Goal: Task Accomplishment & Management: Use online tool/utility

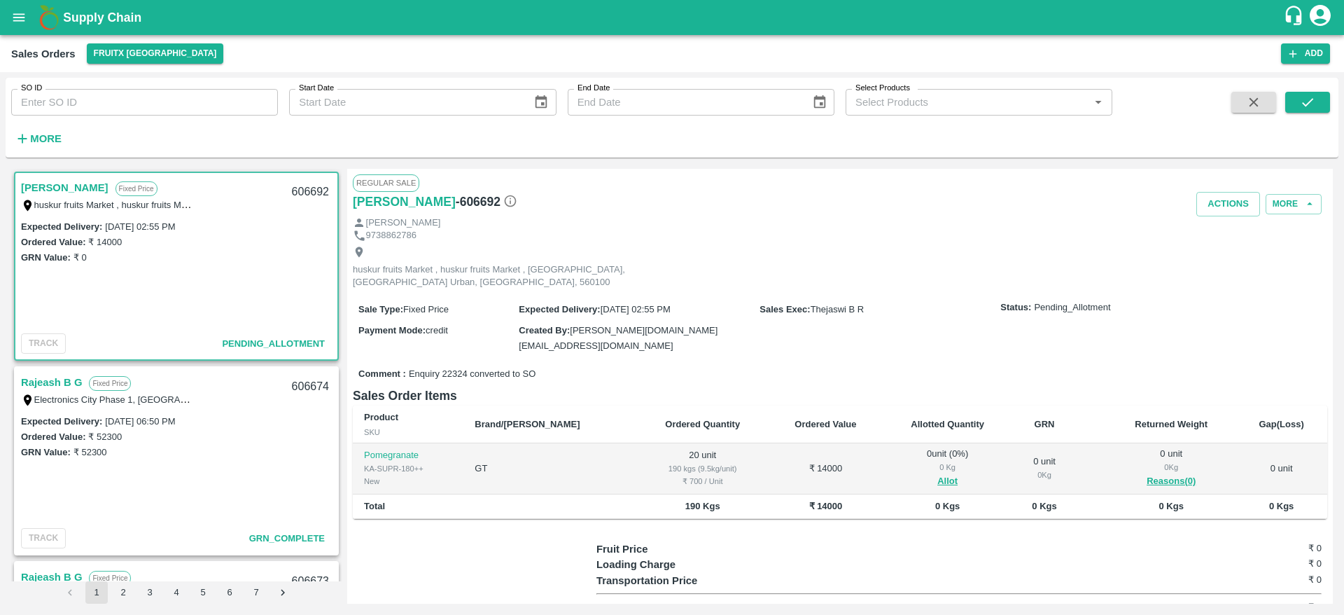
click at [90, 22] on b "Supply Chain" at bounding box center [102, 18] width 78 height 14
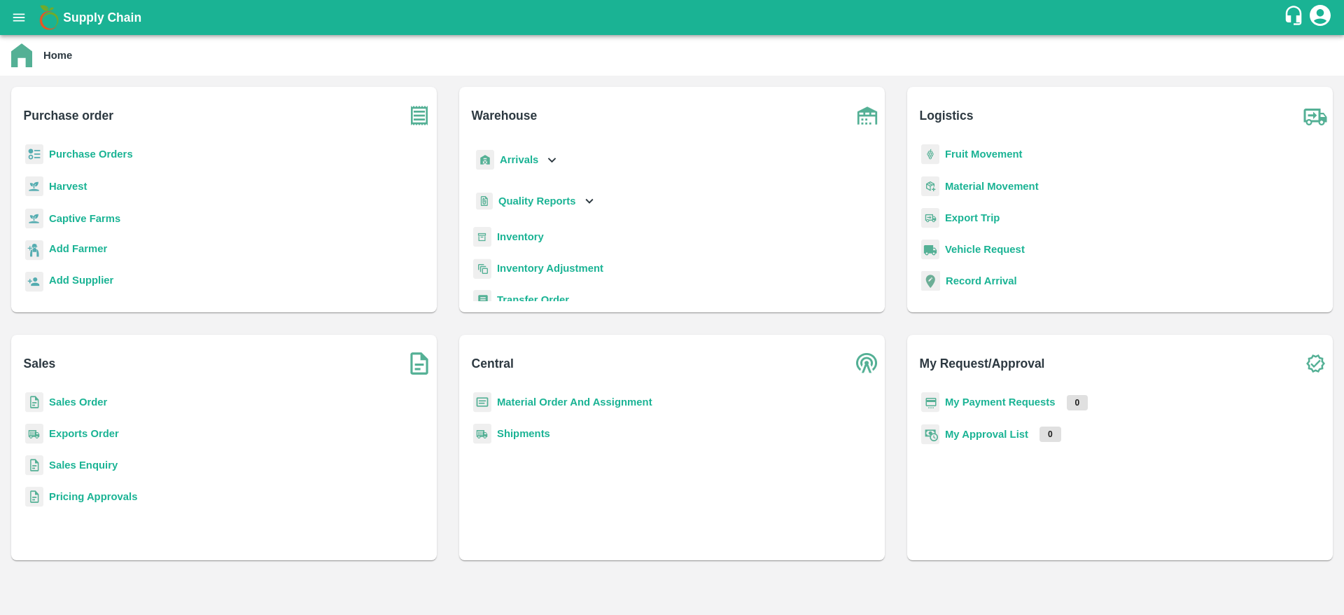
click at [520, 237] on b "Inventory" at bounding box center [520, 236] width 47 height 11
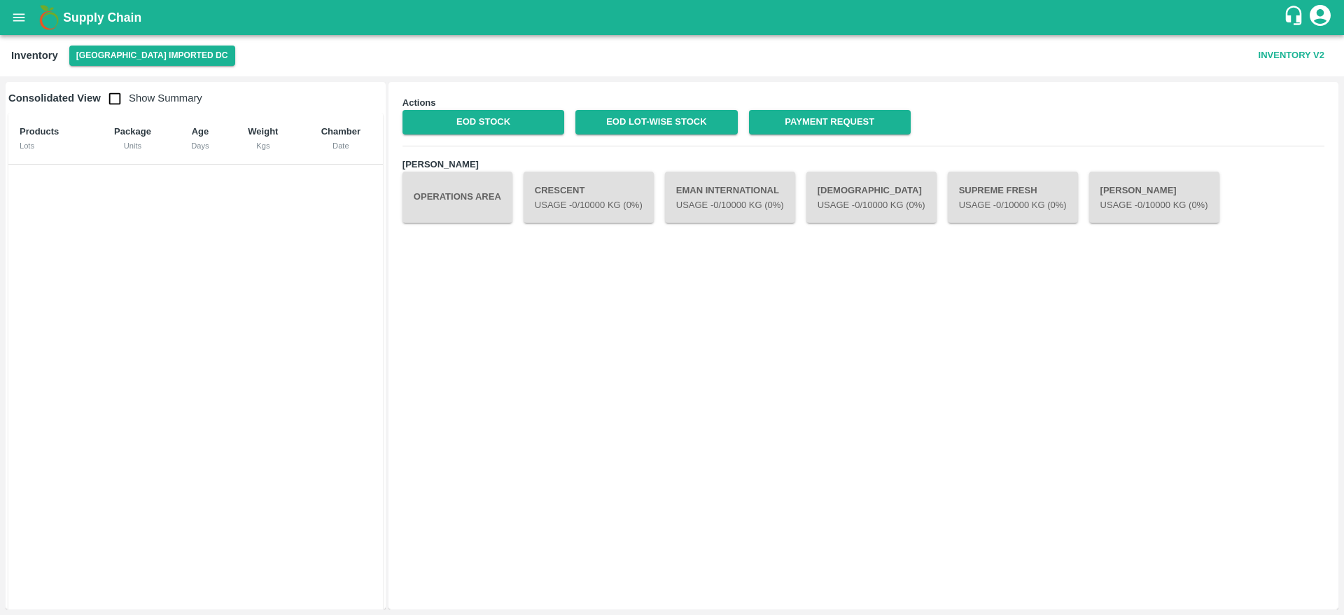
click at [450, 204] on button "Operations Area" at bounding box center [458, 197] width 110 height 50
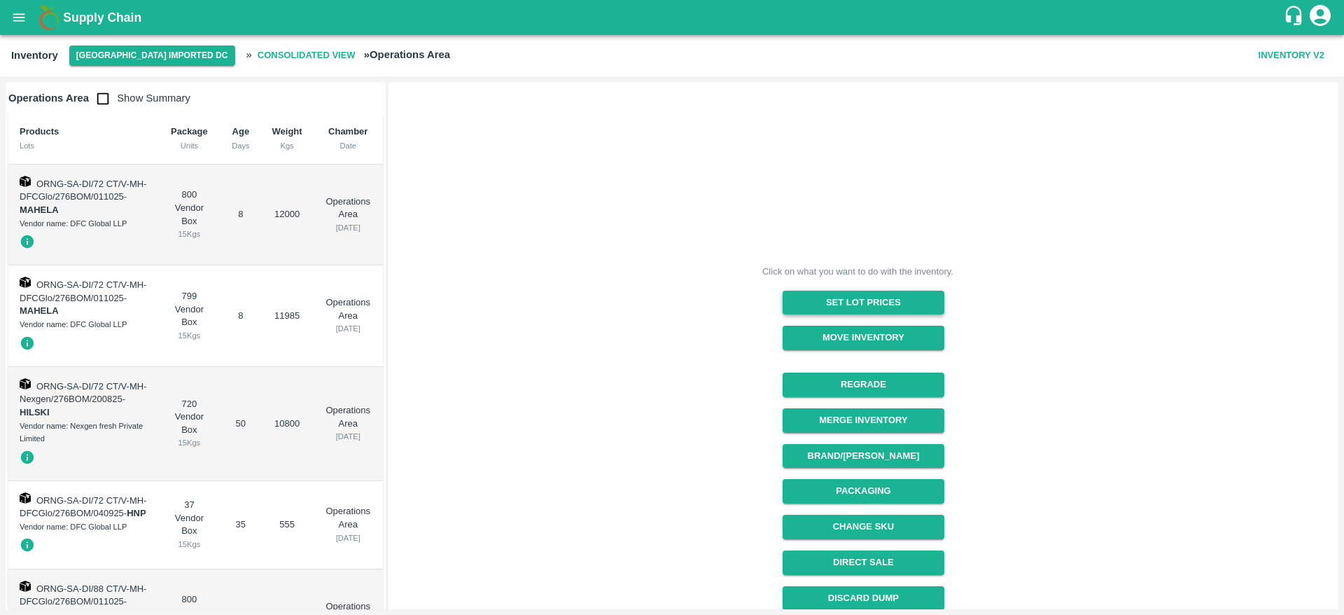
click at [856, 306] on button "Set Lot Prices" at bounding box center [864, 303] width 162 height 25
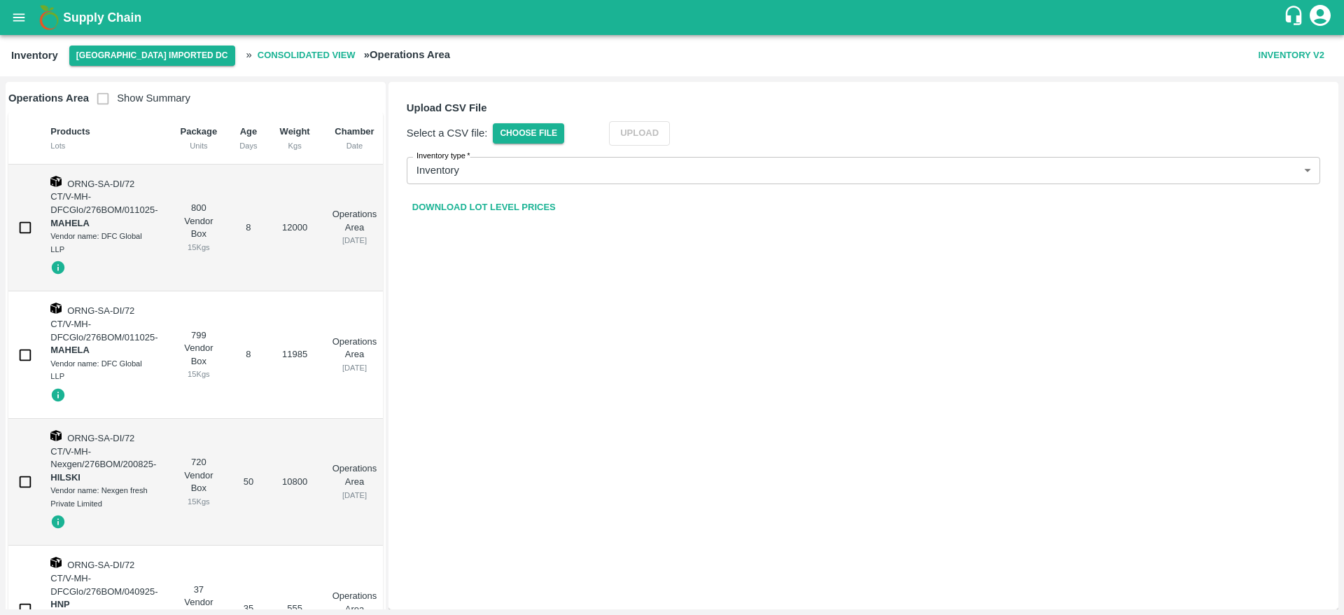
click at [510, 202] on link "Download Lot Level Prices" at bounding box center [484, 207] width 155 height 25
click at [127, 51] on button "[GEOGRAPHIC_DATA] Imported DC" at bounding box center [152, 56] width 166 height 20
click at [118, 82] on li "FruitX [GEOGRAPHIC_DATA]" at bounding box center [160, 84] width 193 height 24
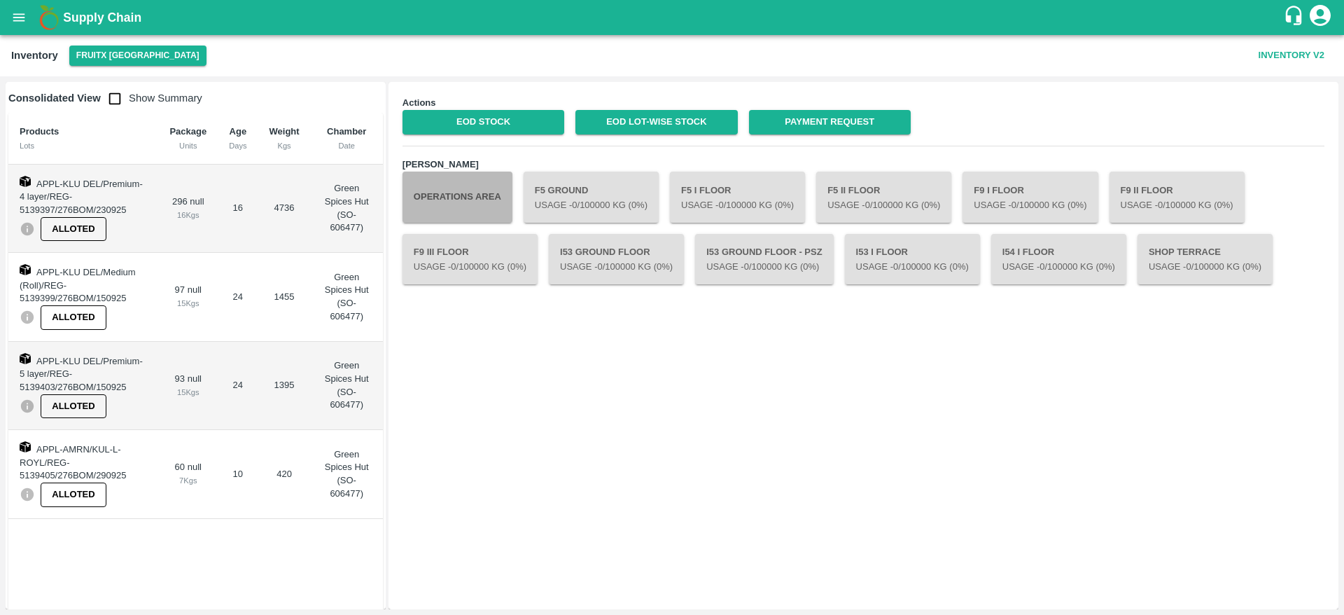
click at [457, 202] on button "Operations Area" at bounding box center [458, 197] width 110 height 50
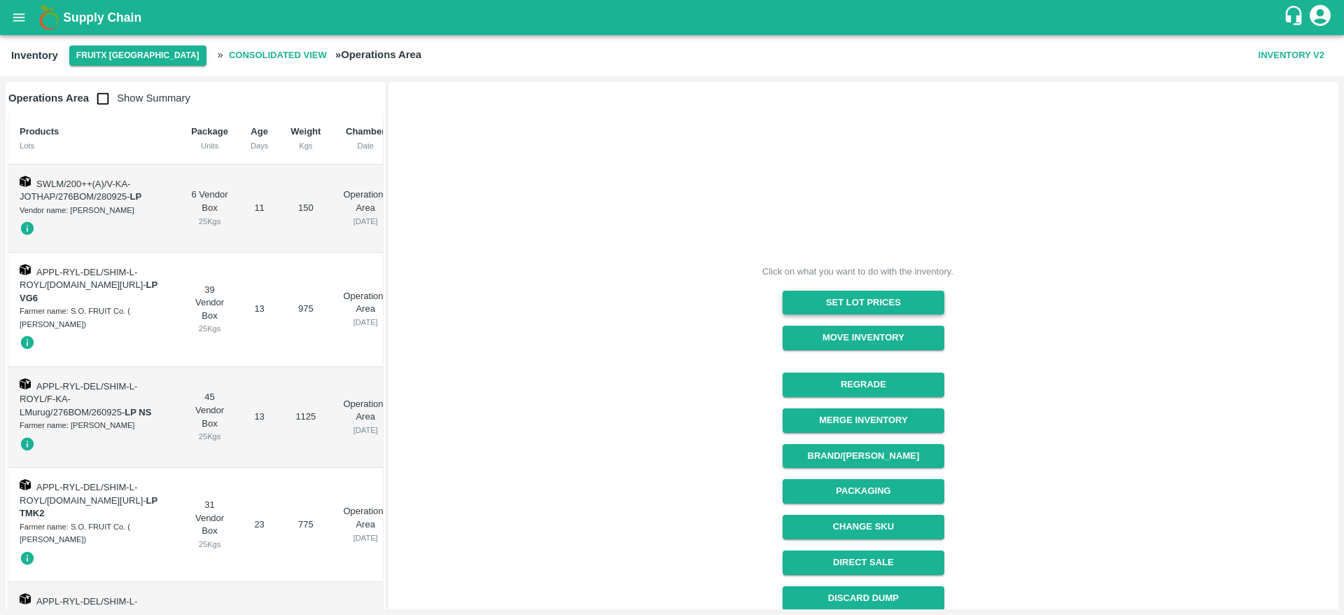
click at [875, 293] on button "Set Lot Prices" at bounding box center [864, 303] width 162 height 25
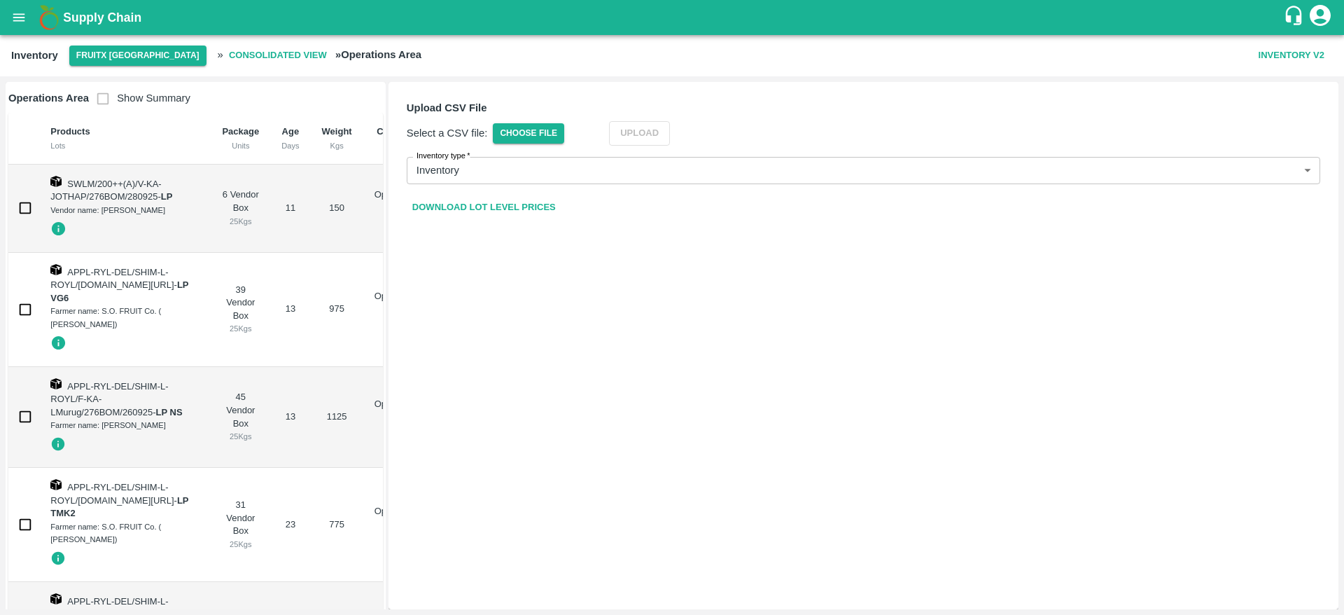
click at [473, 204] on link "Download Lot Level Prices" at bounding box center [484, 207] width 155 height 25
click at [83, 3] on div "Supply Chain" at bounding box center [672, 17] width 1344 height 35
click at [93, 16] on b "Supply Chain" at bounding box center [102, 18] width 78 height 14
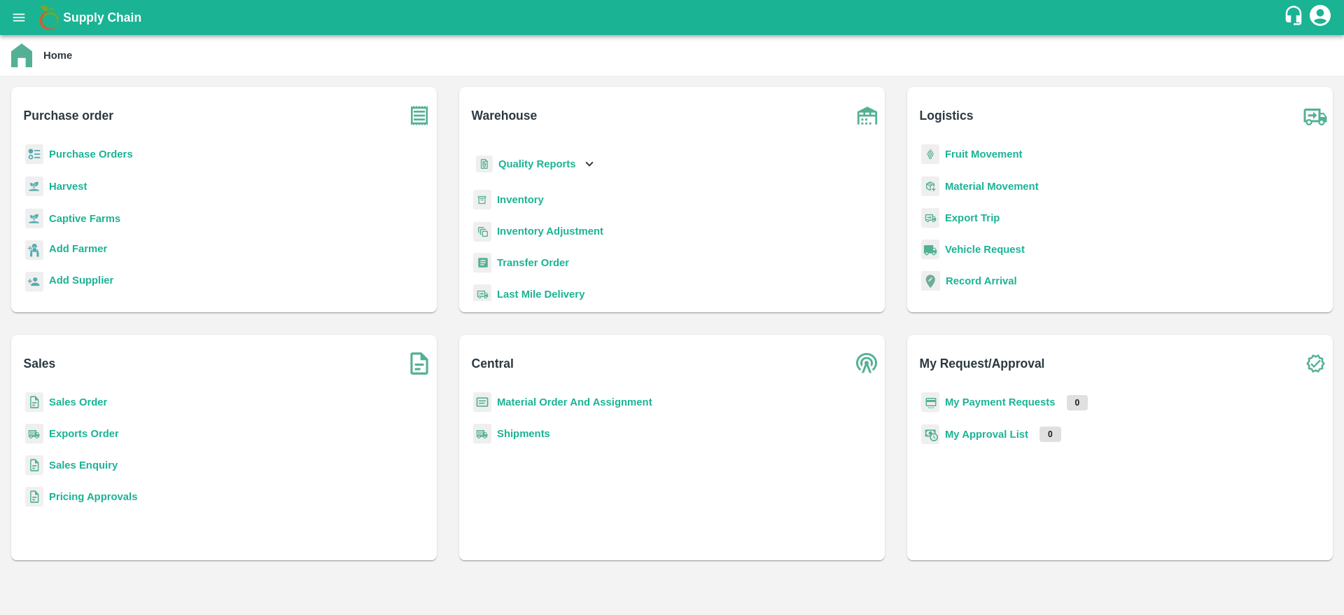
scroll to position [38, 0]
click at [516, 193] on b "Inventory" at bounding box center [520, 198] width 47 height 11
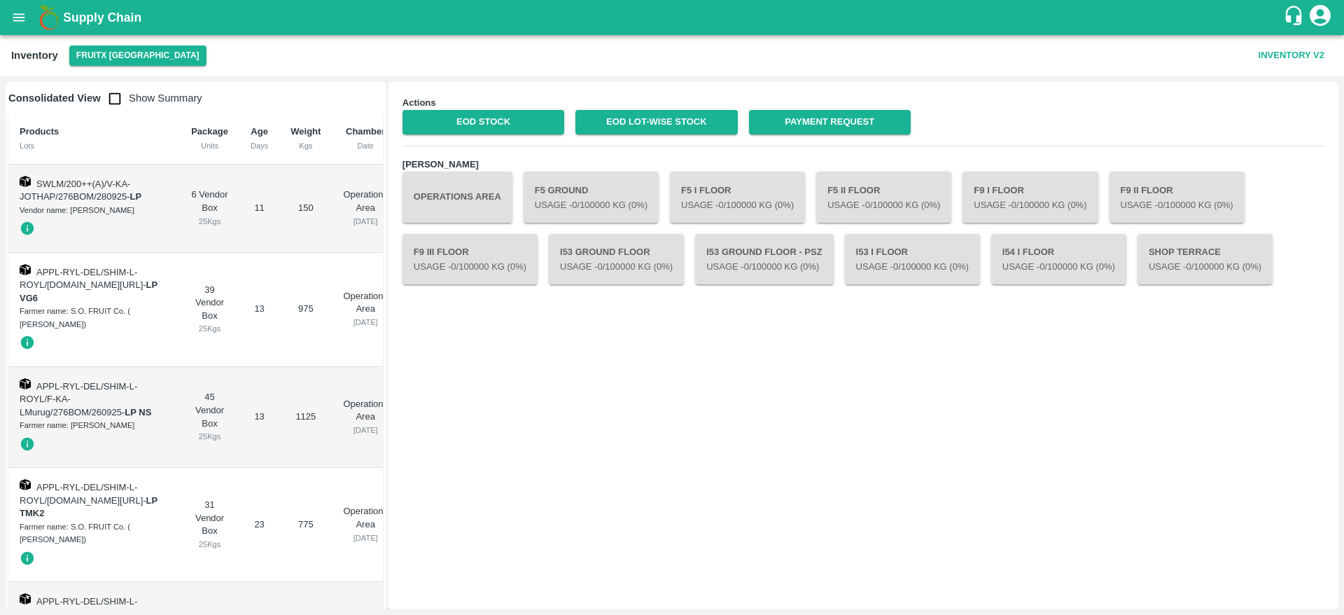
click at [452, 198] on button "Operations Area" at bounding box center [458, 197] width 110 height 50
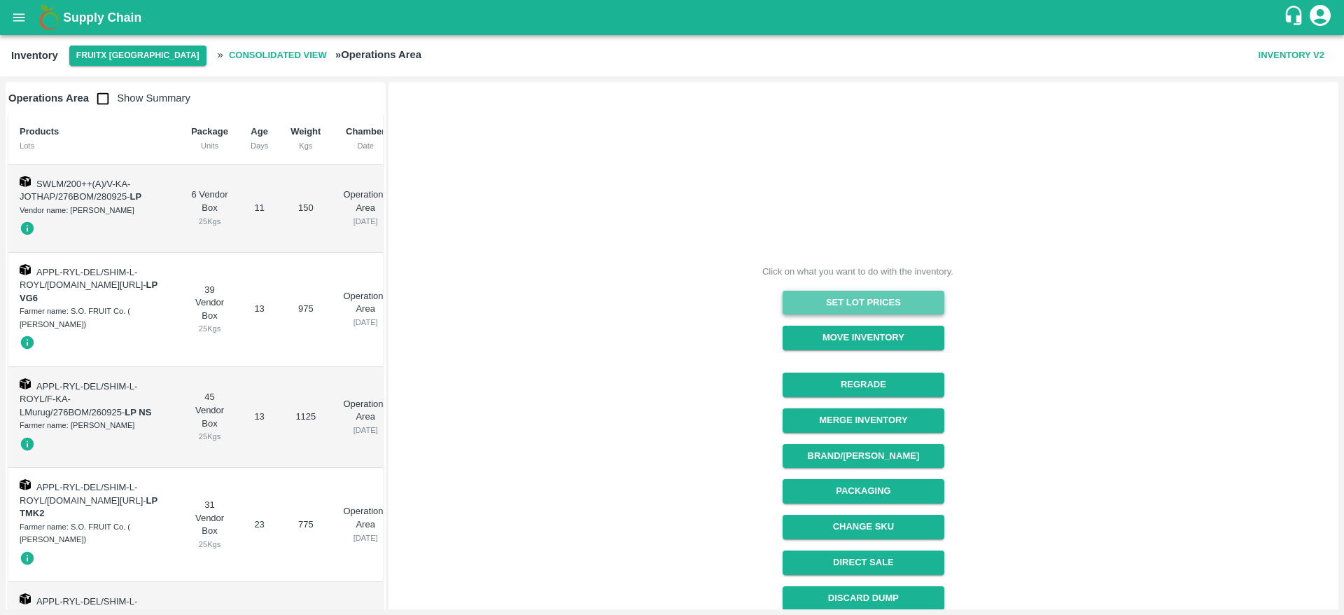
click at [852, 294] on button "Set Lot Prices" at bounding box center [864, 303] width 162 height 25
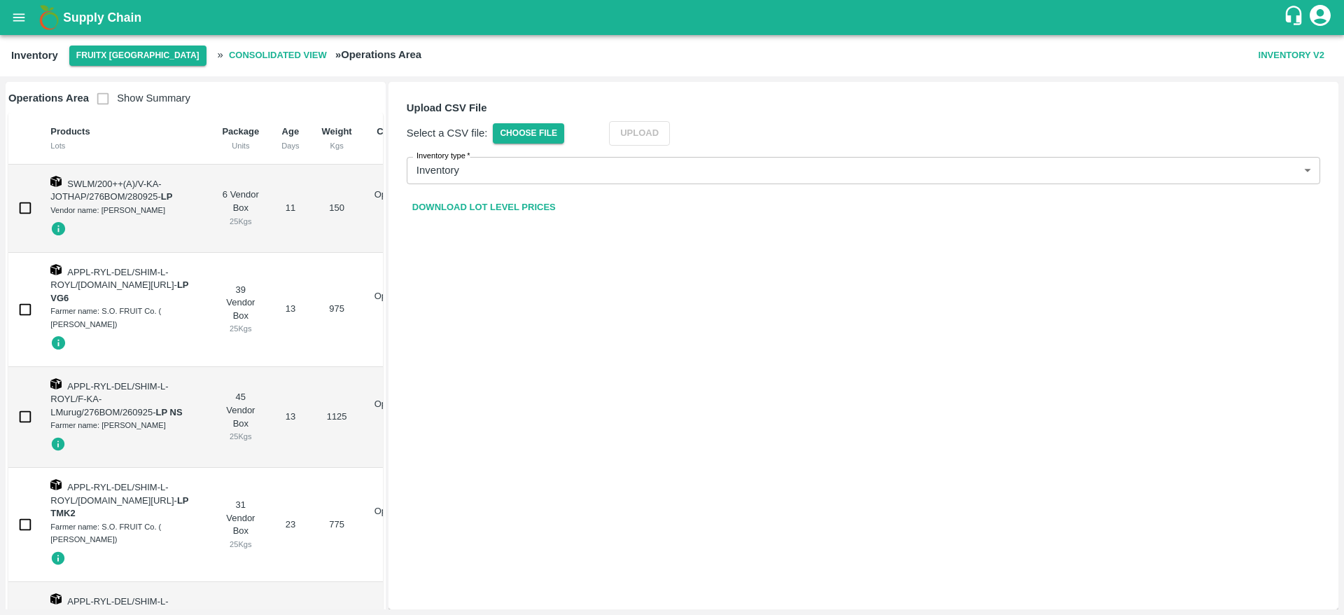
click at [469, 209] on link "Download Lot Level Prices" at bounding box center [484, 207] width 155 height 25
click at [511, 125] on span "Choose File" at bounding box center [528, 133] width 71 height 20
click at [0, 0] on input "Choose File" at bounding box center [0, 0] width 0 height 0
click at [653, 125] on button "Upload" at bounding box center [660, 133] width 61 height 25
